Goal: Transaction & Acquisition: Purchase product/service

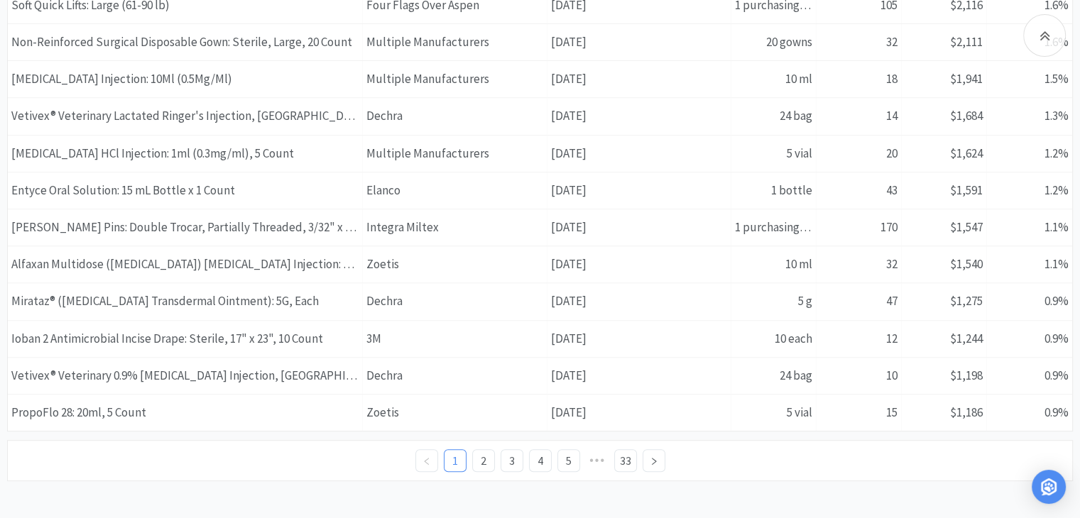
scroll to position [597, 0]
click at [474, 449] on link "2" at bounding box center [483, 459] width 21 height 21
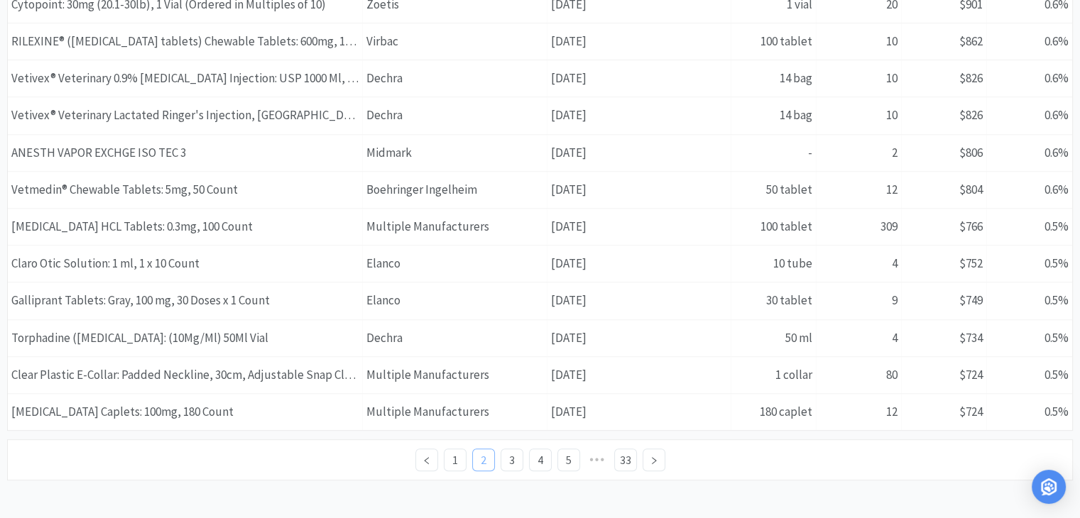
scroll to position [0, 0]
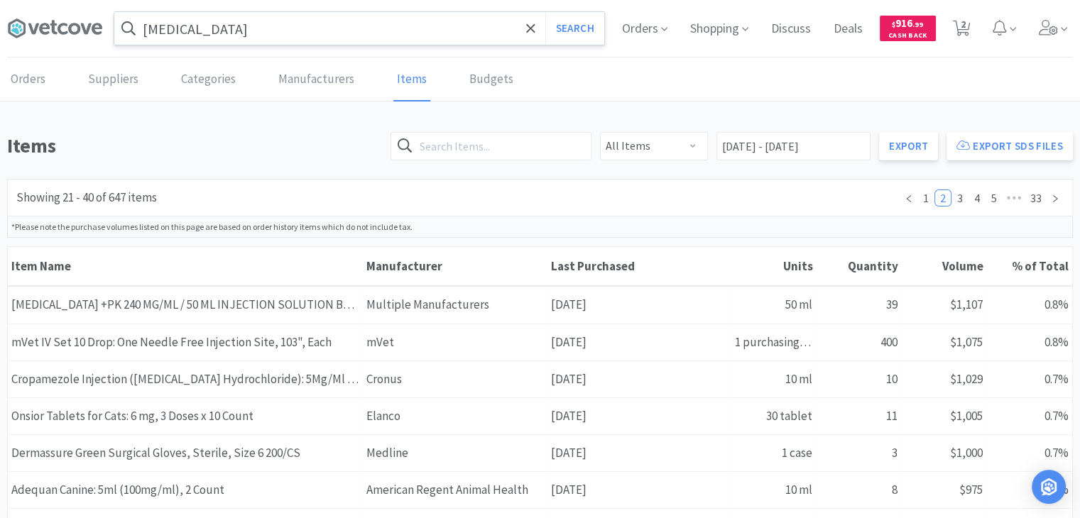
click at [182, 30] on input "[MEDICAL_DATA]" at bounding box center [359, 28] width 490 height 33
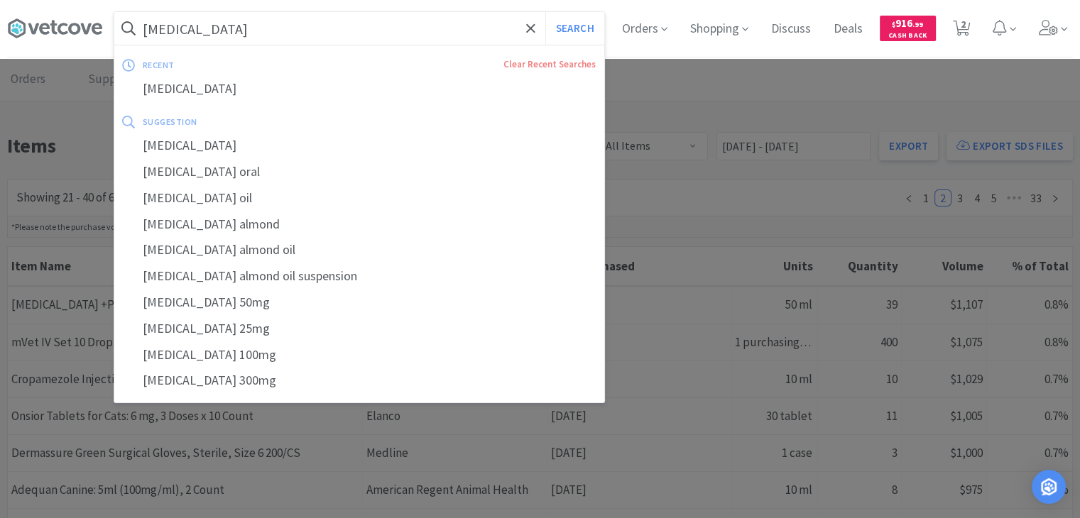
click at [182, 30] on input "[MEDICAL_DATA]" at bounding box center [359, 28] width 490 height 33
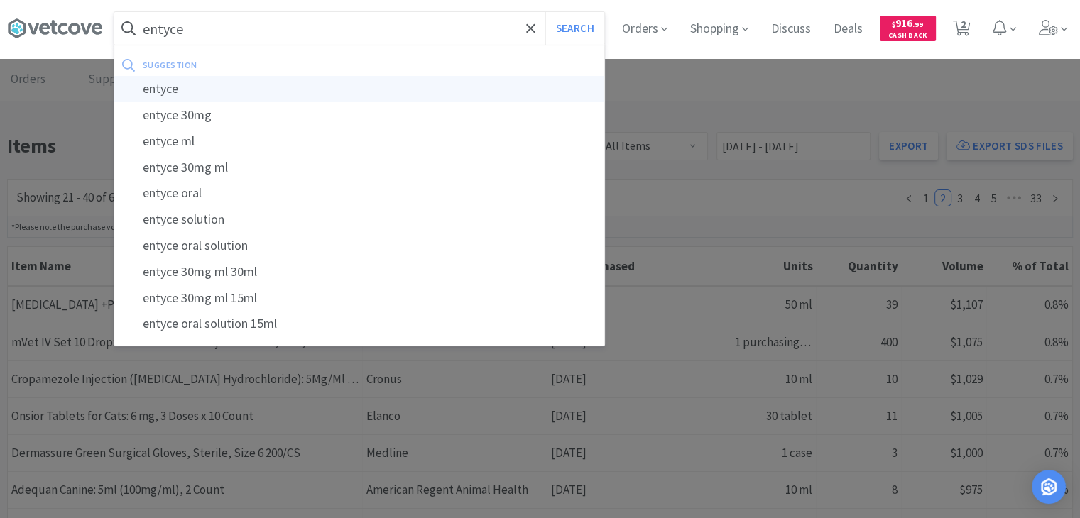
type input "entyce"
click at [180, 94] on div "entyce" at bounding box center [359, 89] width 490 height 26
select select "1"
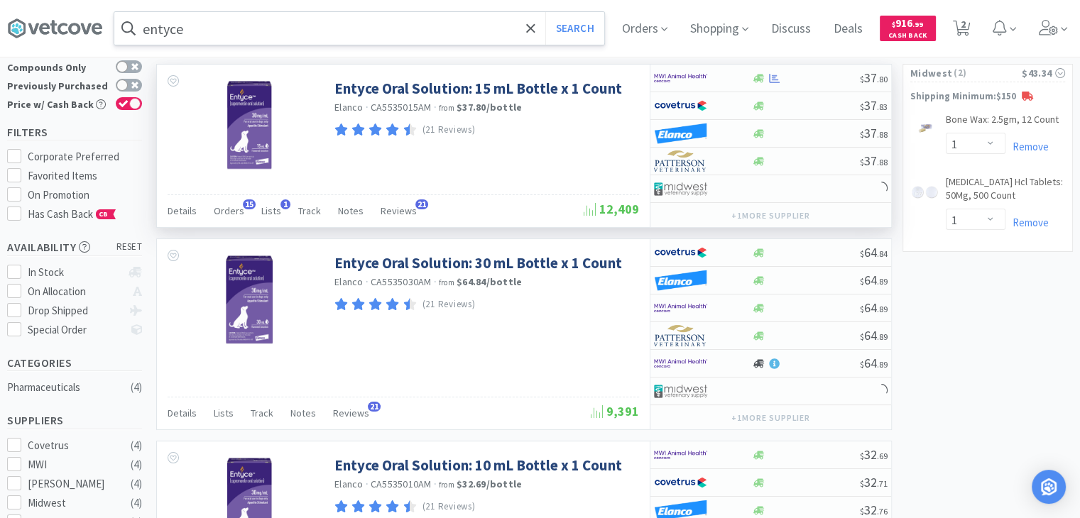
scroll to position [71, 0]
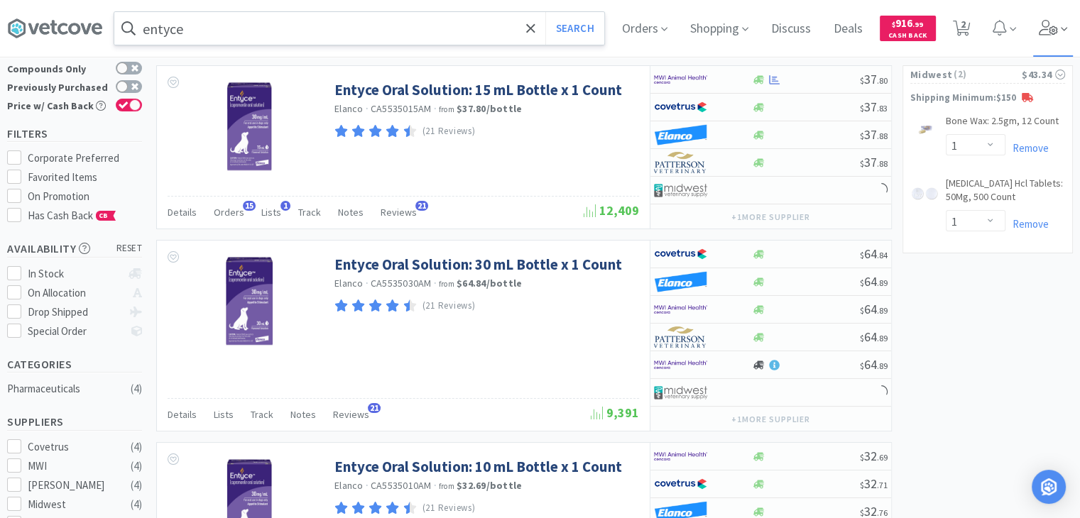
click at [1053, 28] on icon at bounding box center [1049, 28] width 20 height 16
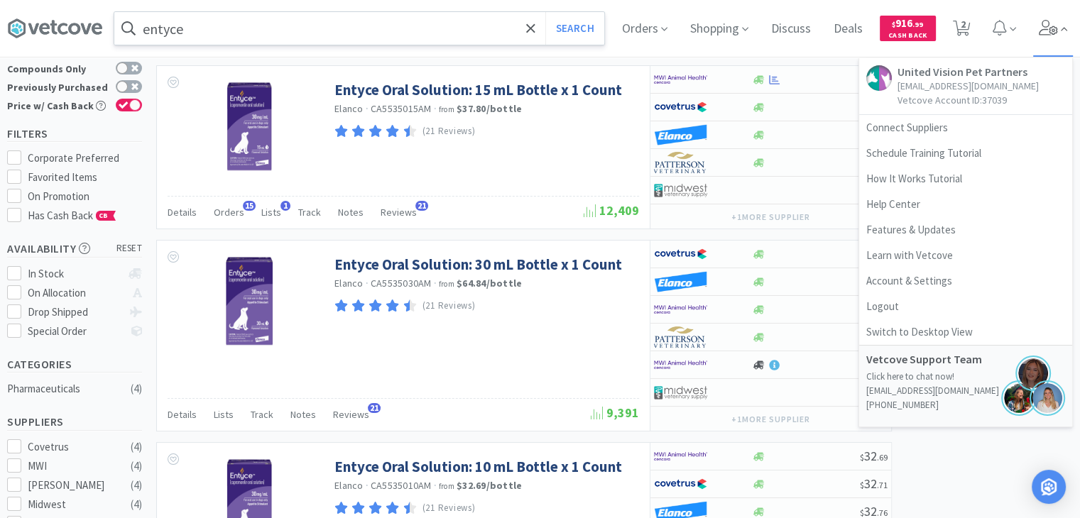
click at [1053, 28] on icon at bounding box center [1049, 28] width 20 height 16
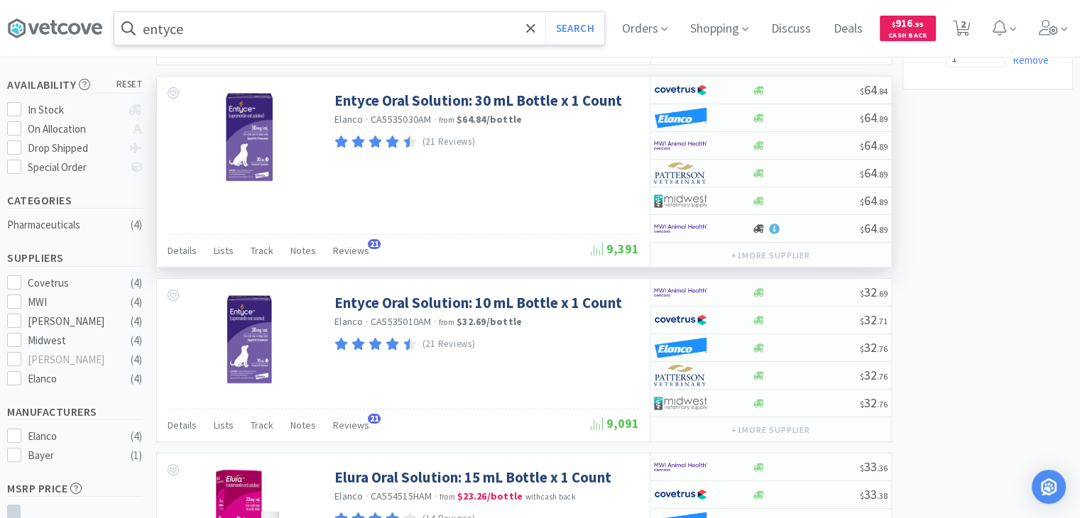
scroll to position [236, 0]
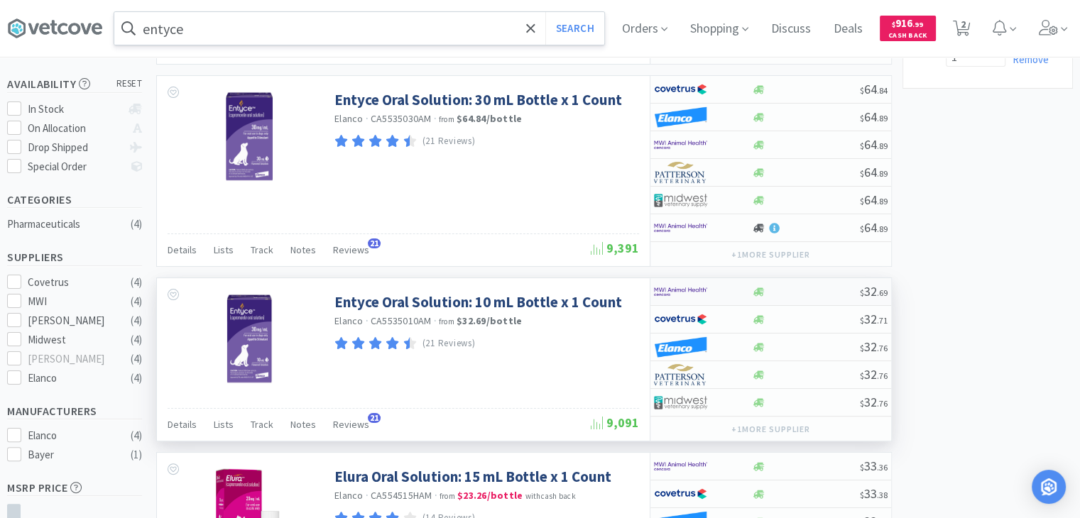
click at [787, 287] on div at bounding box center [805, 292] width 109 height 11
select select "1"
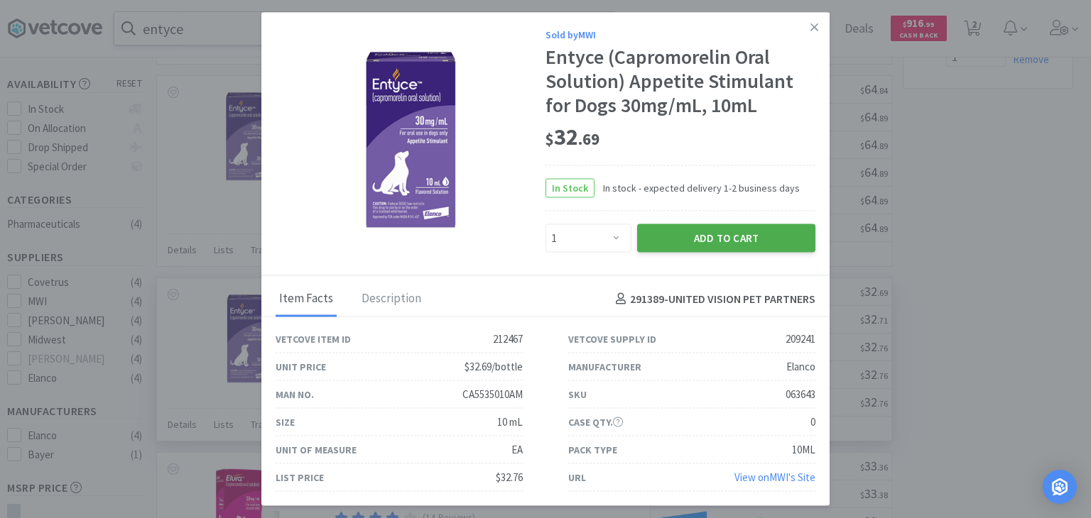
click at [721, 234] on button "Add to Cart" at bounding box center [726, 238] width 178 height 28
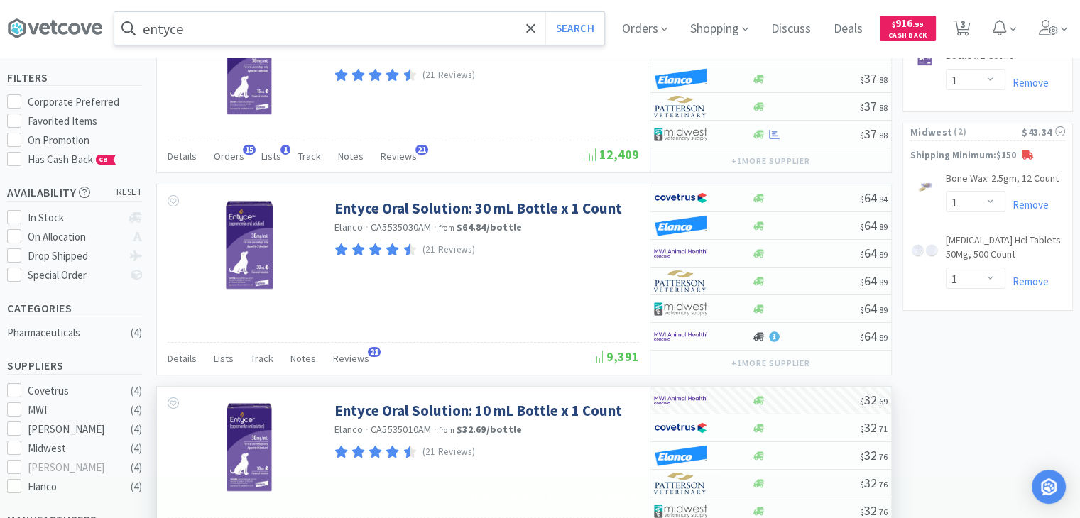
scroll to position [0, 0]
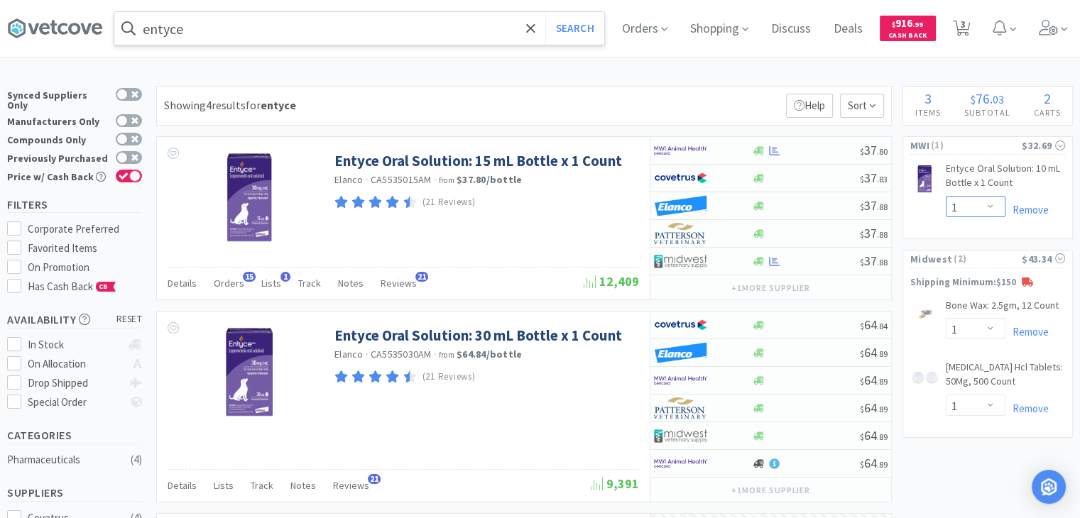
click at [978, 200] on select "Enter Quantity 1 2 3 4 5 6 7 8 9 10 11 12 13 14 15 16 17 18 19 20 Enter Quantity" at bounding box center [976, 206] width 60 height 21
click at [946, 196] on select "Enter Quantity 1 2 3 4 5 6 7 8 9 10 11 12 13 14 15 16 17 18 19 20 Enter Quantity" at bounding box center [976, 206] width 60 height 21
select select "6"
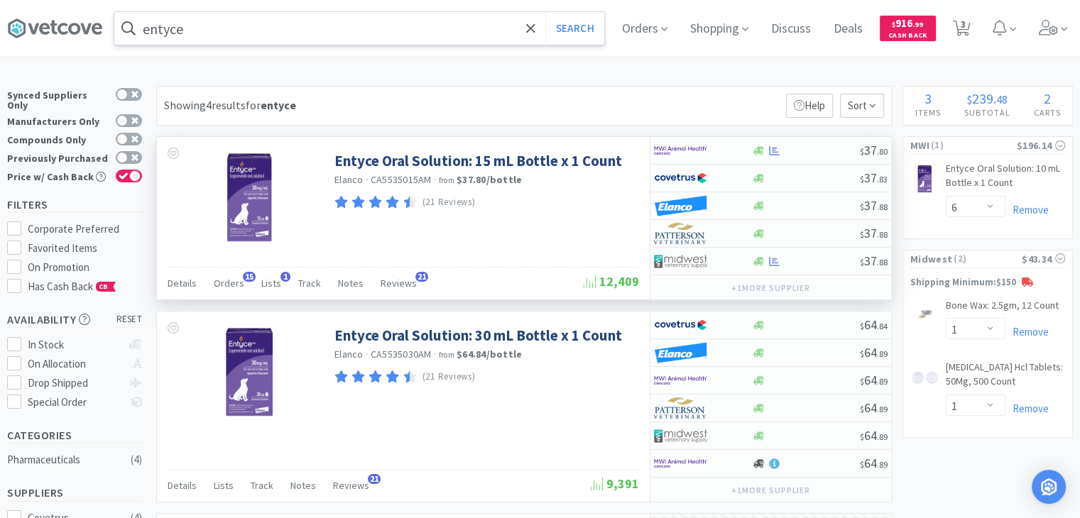
click at [478, 182] on strong "$37.80 / bottle" at bounding box center [489, 179] width 65 height 13
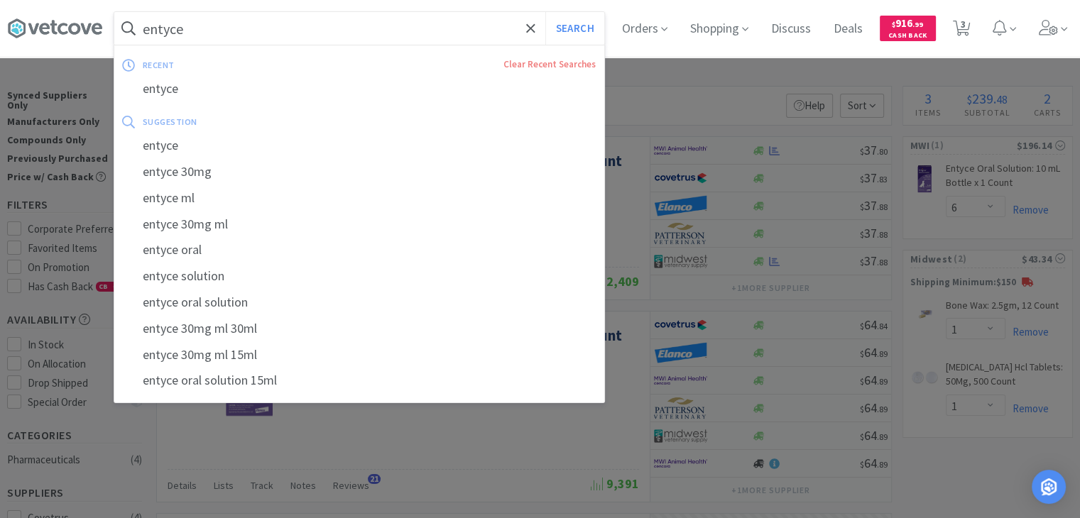
click at [310, 33] on input "entyce" at bounding box center [359, 28] width 490 height 33
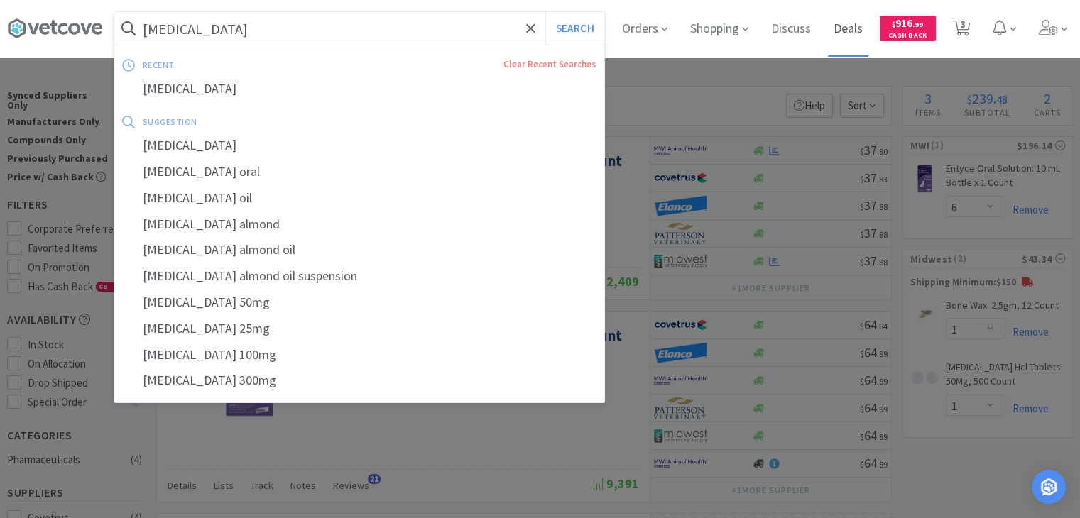
type input "[MEDICAL_DATA]"
